Goal: Check status: Check status

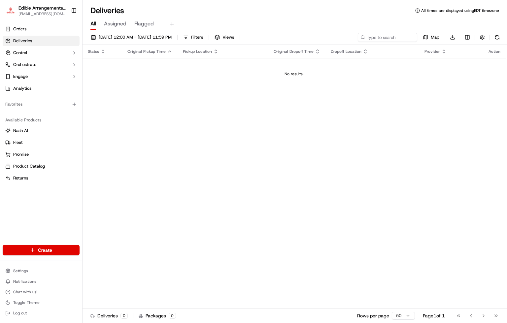
click at [35, 43] on link "Deliveries" at bounding box center [41, 41] width 77 height 11
click at [140, 35] on span "[DATE] 12:00 AM - [DATE] 11:59 PM" at bounding box center [135, 37] width 73 height 6
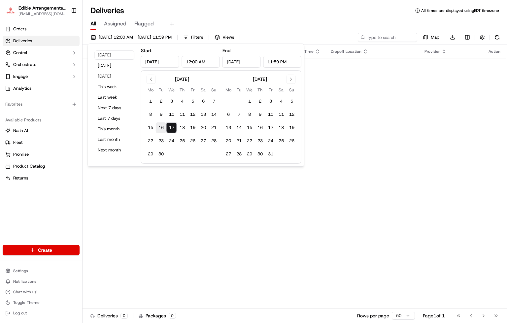
click at [156, 129] on button "16" at bounding box center [161, 128] width 11 height 11
type input "[DATE]"
click at [370, 130] on div "Status Original Pickup Time Pickup Location Original Dropoff Time Dropoff Locat…" at bounding box center [294, 177] width 423 height 264
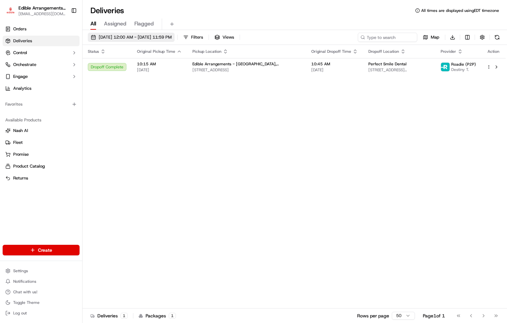
click at [149, 37] on span "[DATE] 12:00 AM - [DATE] 11:59 PM" at bounding box center [135, 37] width 73 height 6
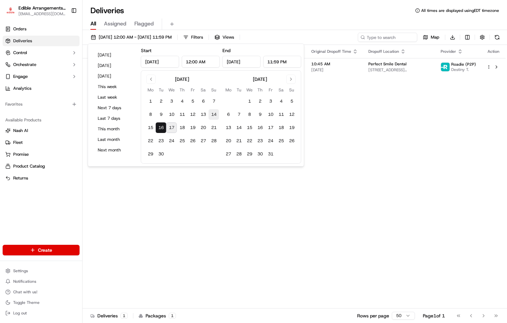
click at [212, 113] on button "14" at bounding box center [214, 114] width 11 height 11
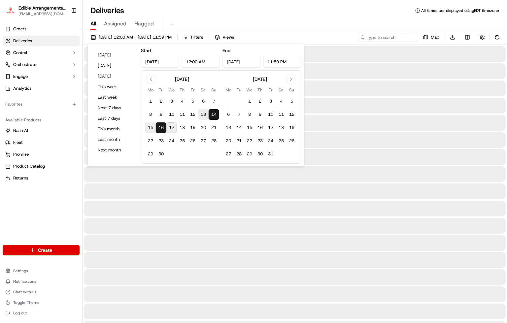
click at [200, 115] on button "13" at bounding box center [203, 114] width 11 height 11
type input "[DATE]"
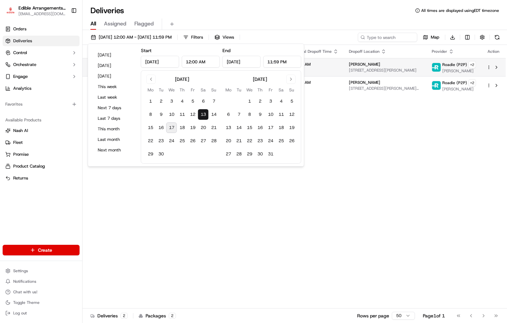
drag, startPoint x: 367, startPoint y: 126, endPoint x: 355, endPoint y: 74, distance: 52.8
click at [367, 125] on div "Status Original Pickup Time Pickup Location Original Dropoff Time Dropoff Locat…" at bounding box center [294, 177] width 423 height 264
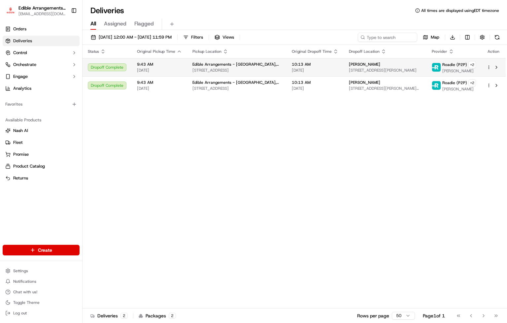
click at [356, 64] on span "[PERSON_NAME]" at bounding box center [364, 64] width 31 height 5
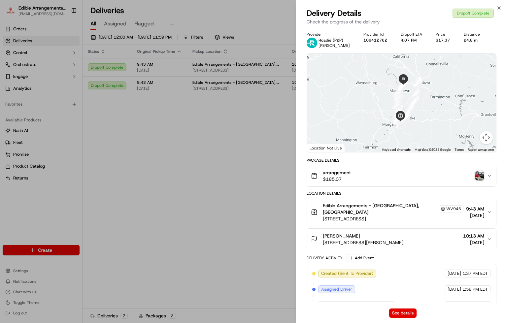
click at [484, 176] on img "button" at bounding box center [479, 175] width 9 height 9
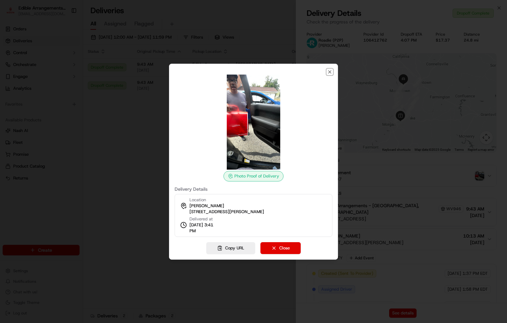
click at [332, 71] on icon "button" at bounding box center [329, 71] width 5 height 5
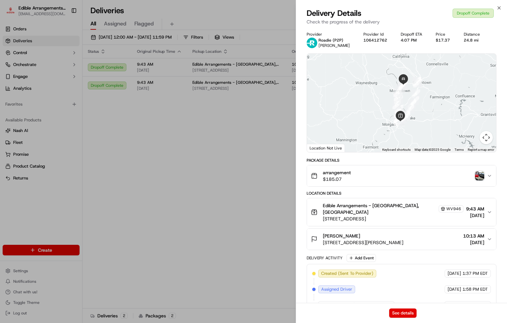
scroll to position [109, 0]
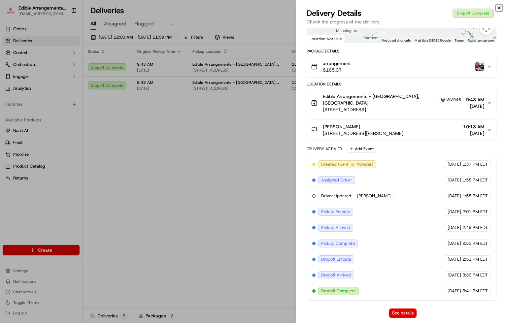
click at [500, 7] on icon "button" at bounding box center [499, 7] width 5 height 5
